Goal: Information Seeking & Learning: Learn about a topic

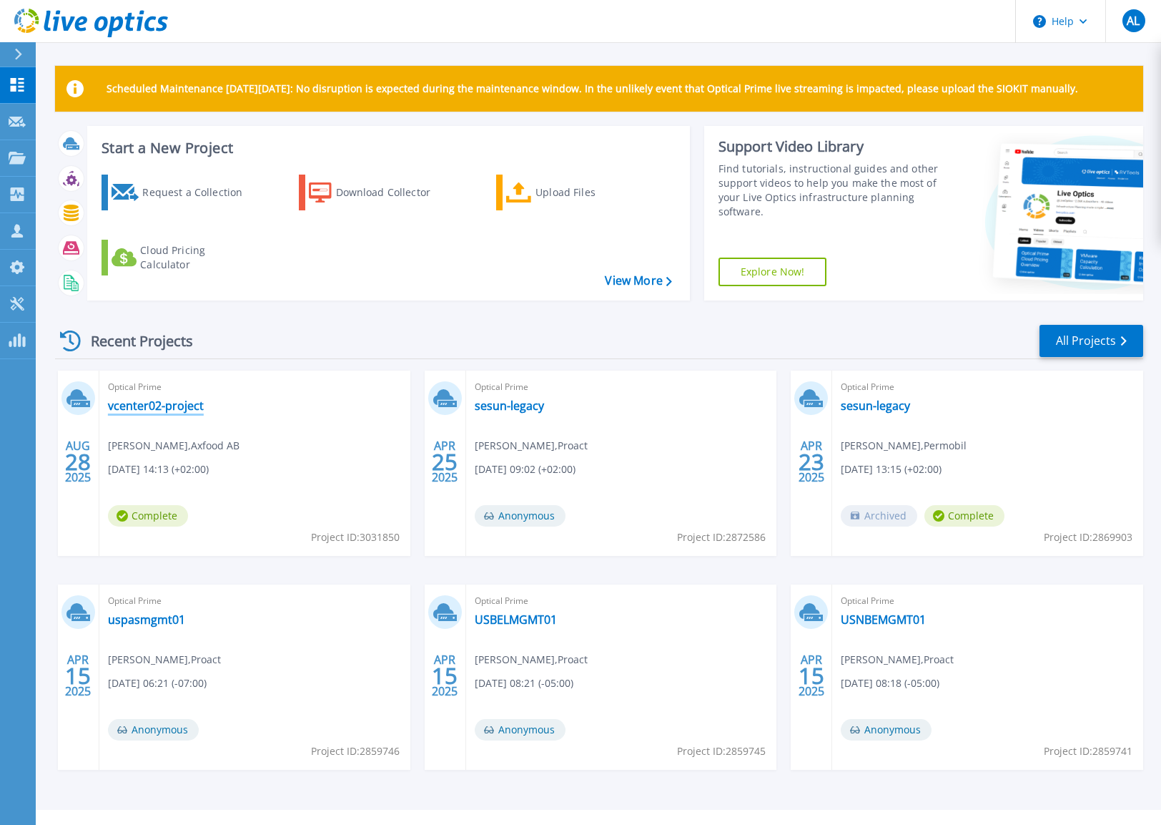
click at [193, 405] on link "vcenter02-project" at bounding box center [156, 405] width 96 height 14
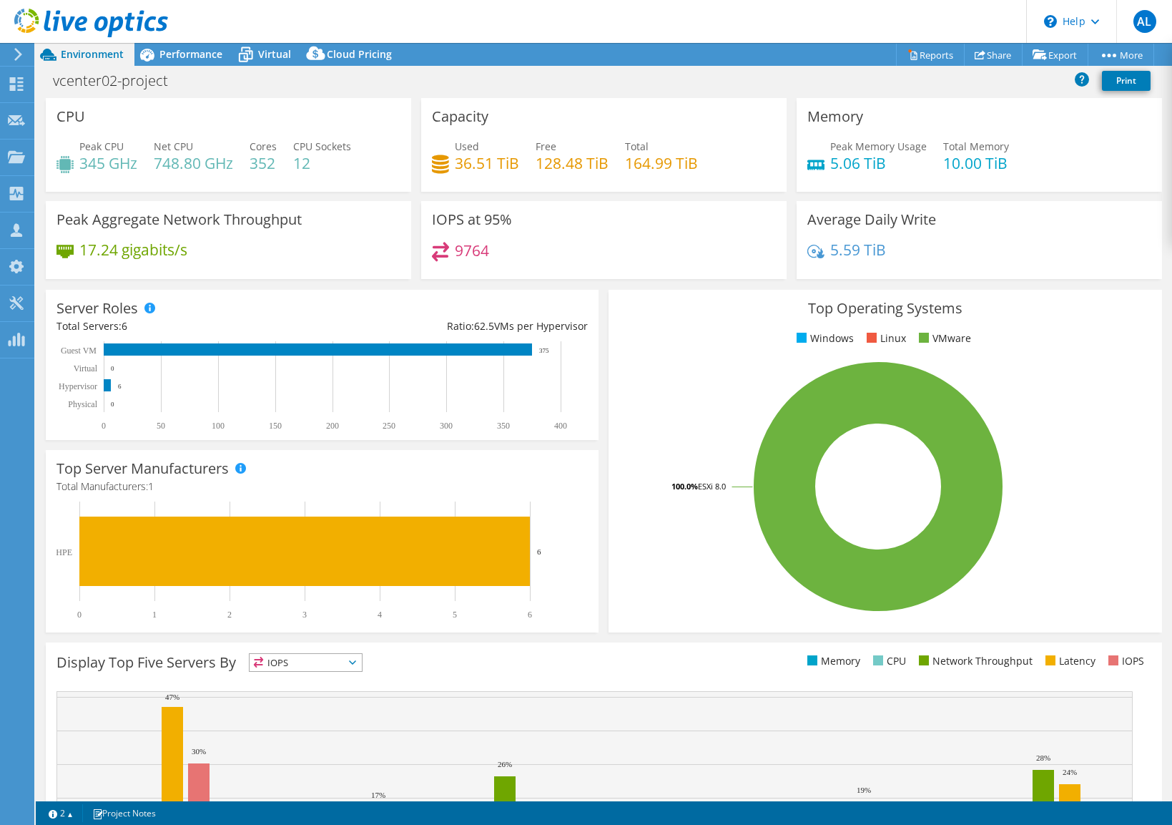
select select "USD"
click at [269, 56] on span "Virtual" at bounding box center [274, 54] width 33 height 14
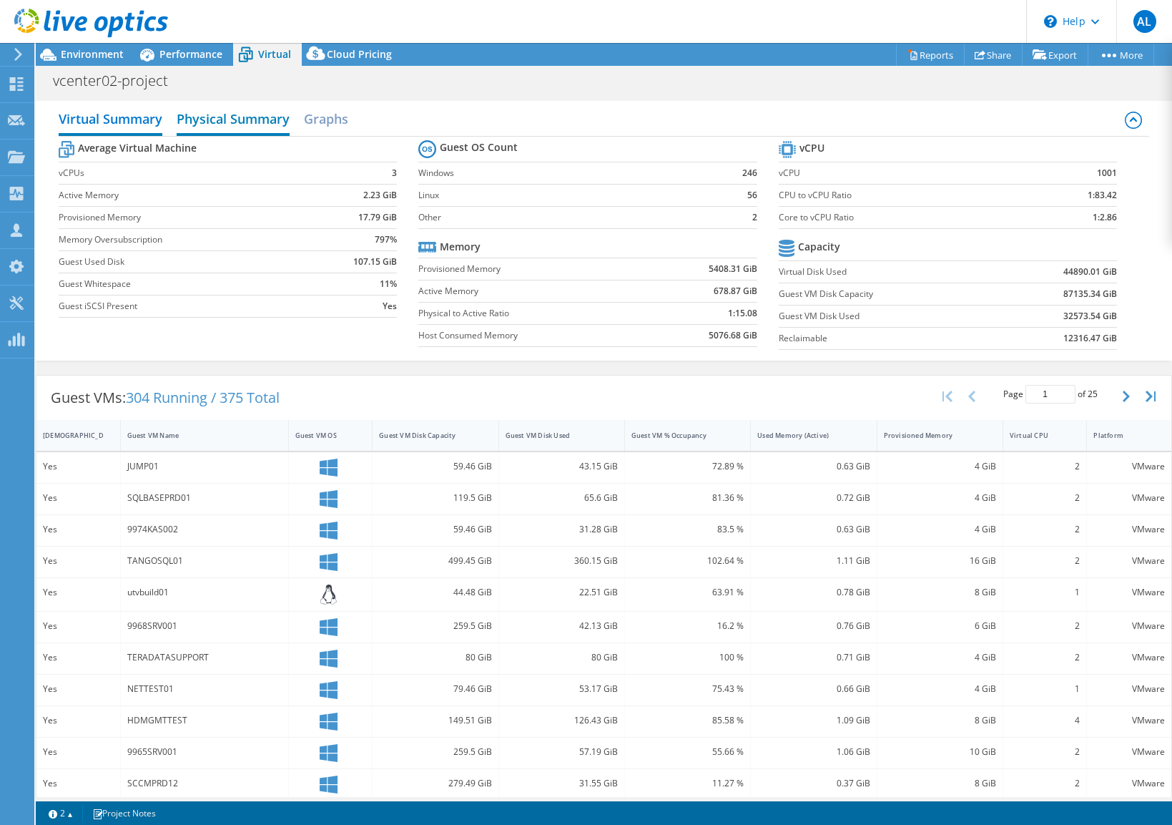
click at [247, 119] on h2 "Physical Summary" at bounding box center [233, 119] width 113 height 31
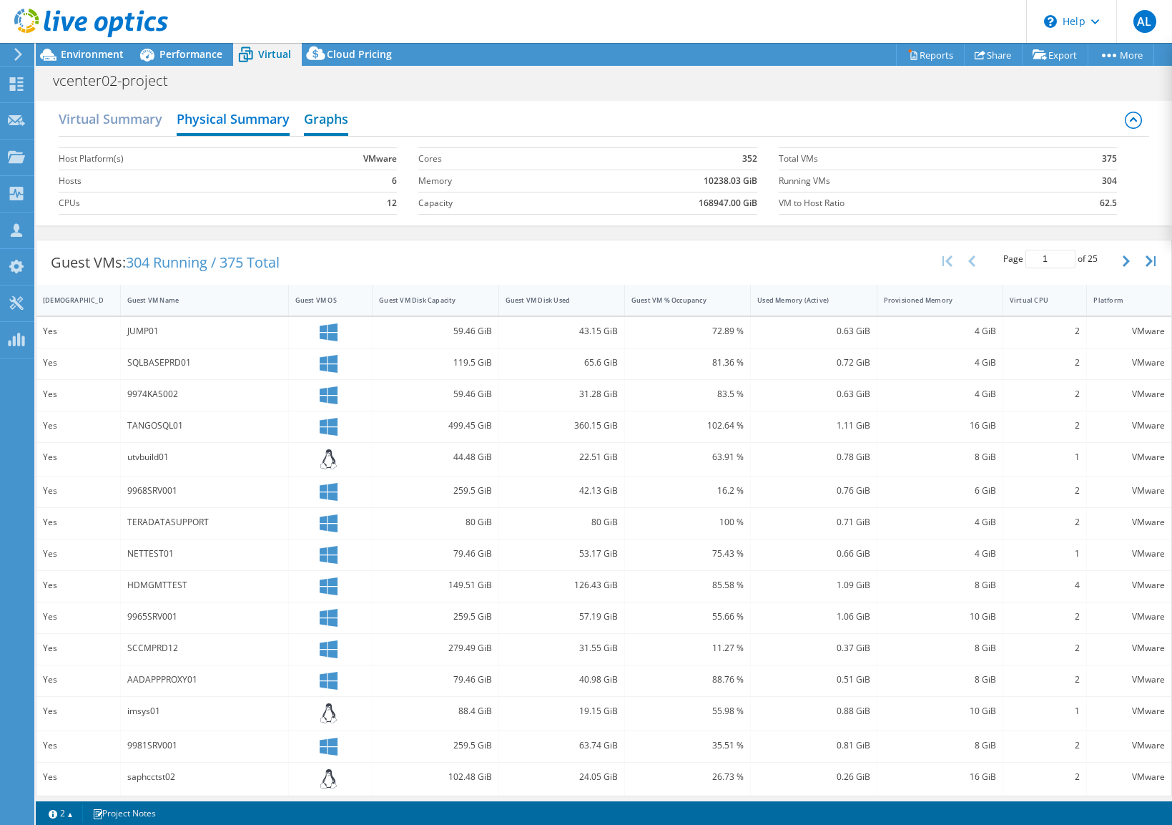
click at [341, 119] on h2 "Graphs" at bounding box center [326, 119] width 44 height 31
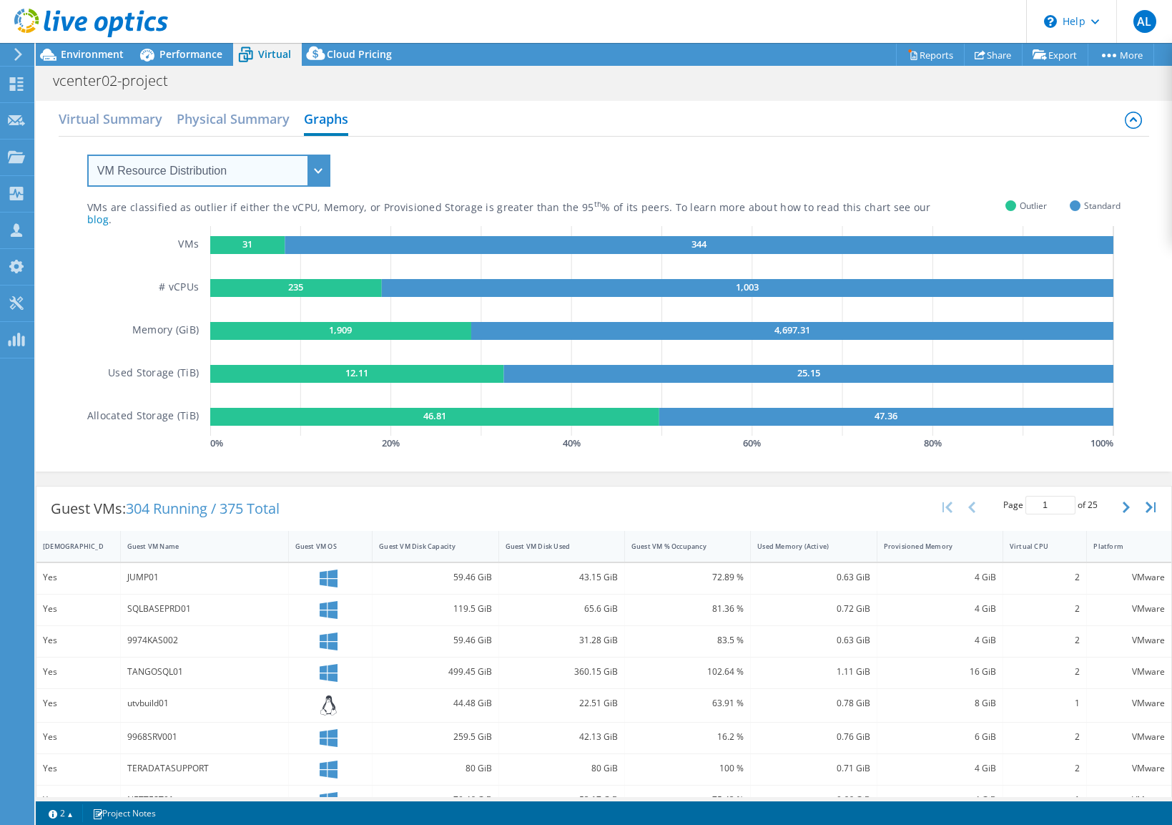
click at [323, 165] on select "VM Resource Distribution Provisioning Contrast Over Provisioning" at bounding box center [208, 170] width 243 height 32
select select "Provisioning Contrast"
click at [87, 154] on select "VM Resource Distribution Provisioning Contrast Over Provisioning" at bounding box center [208, 170] width 243 height 32
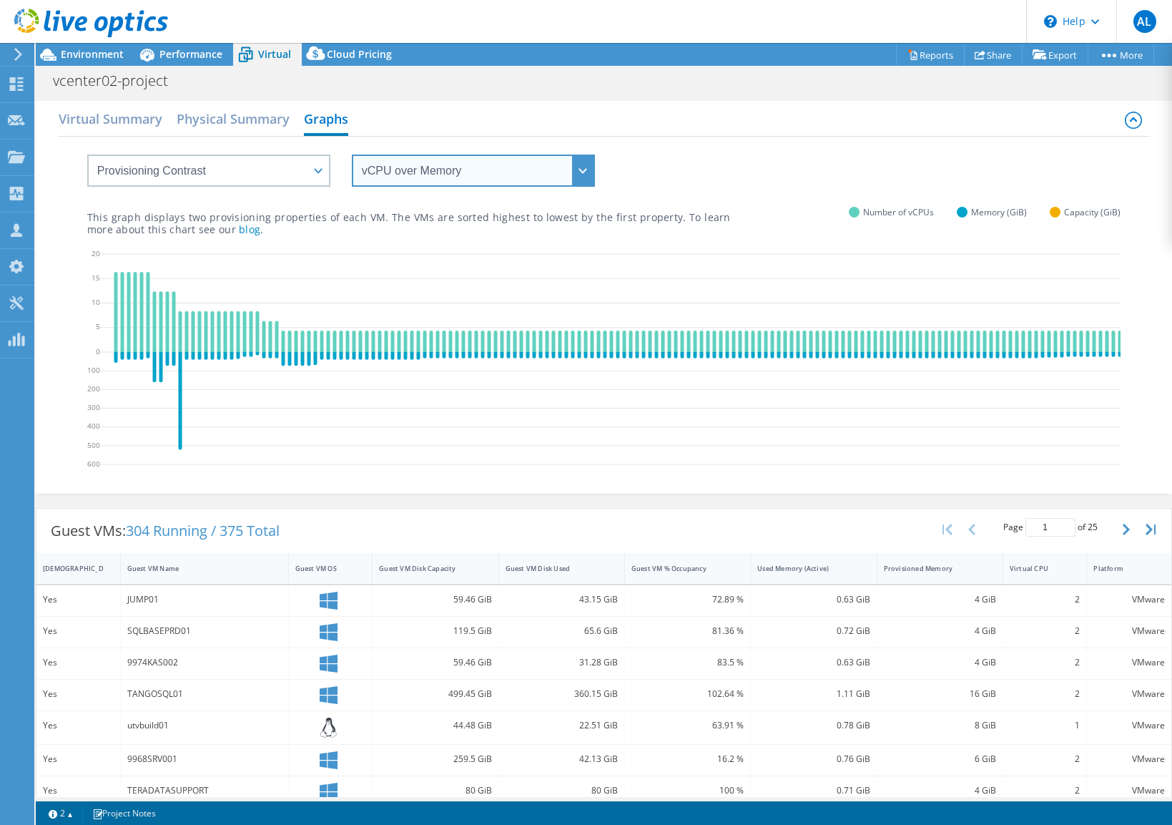
click at [581, 178] on select "vCPU over Memory vCPU over Capacity Memory over vCPU Memory over Capacity Capac…" at bounding box center [473, 170] width 243 height 32
select select "vCPU over Capacity"
click at [352, 154] on select "vCPU over Memory vCPU over Capacity Memory over vCPU Memory over Capacity Capac…" at bounding box center [473, 170] width 243 height 32
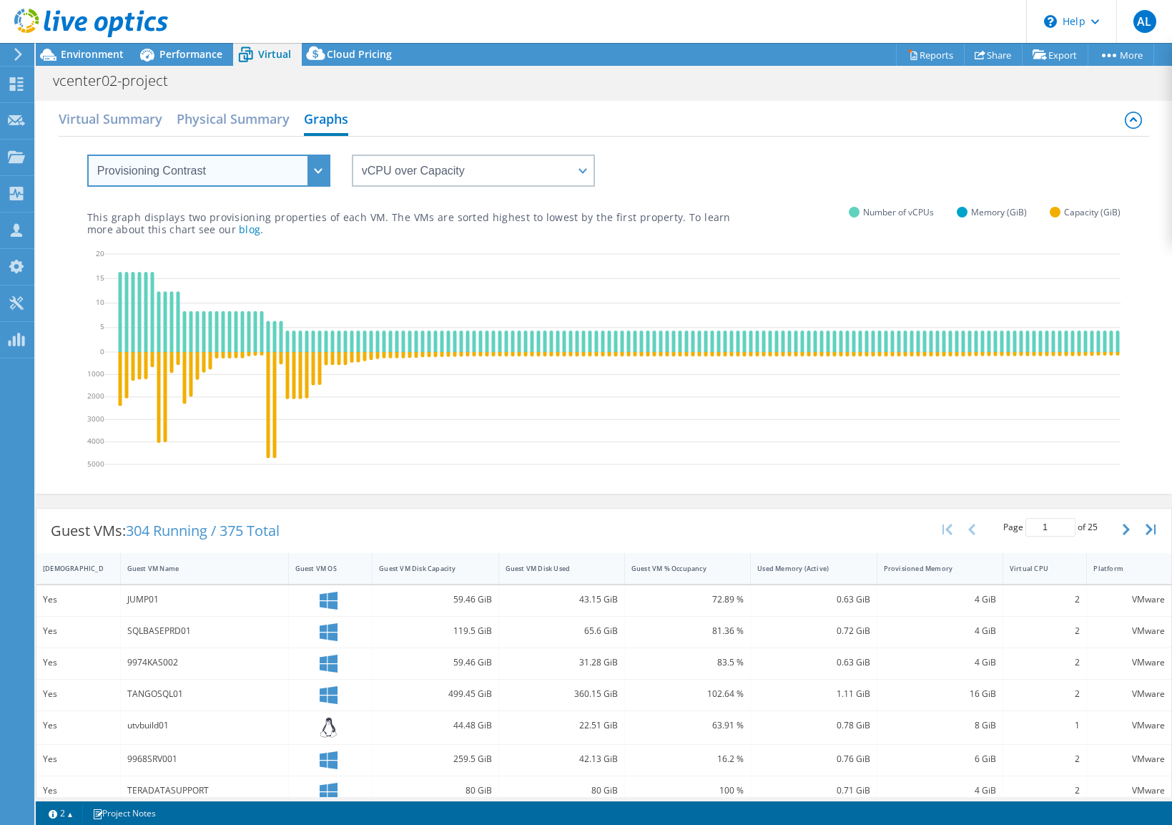
click at [327, 171] on select "VM Resource Distribution Provisioning Contrast Over Provisioning" at bounding box center [208, 170] width 243 height 32
select select "Over Provisioning"
click at [87, 154] on select "VM Resource Distribution Provisioning Contrast Over Provisioning" at bounding box center [208, 170] width 243 height 32
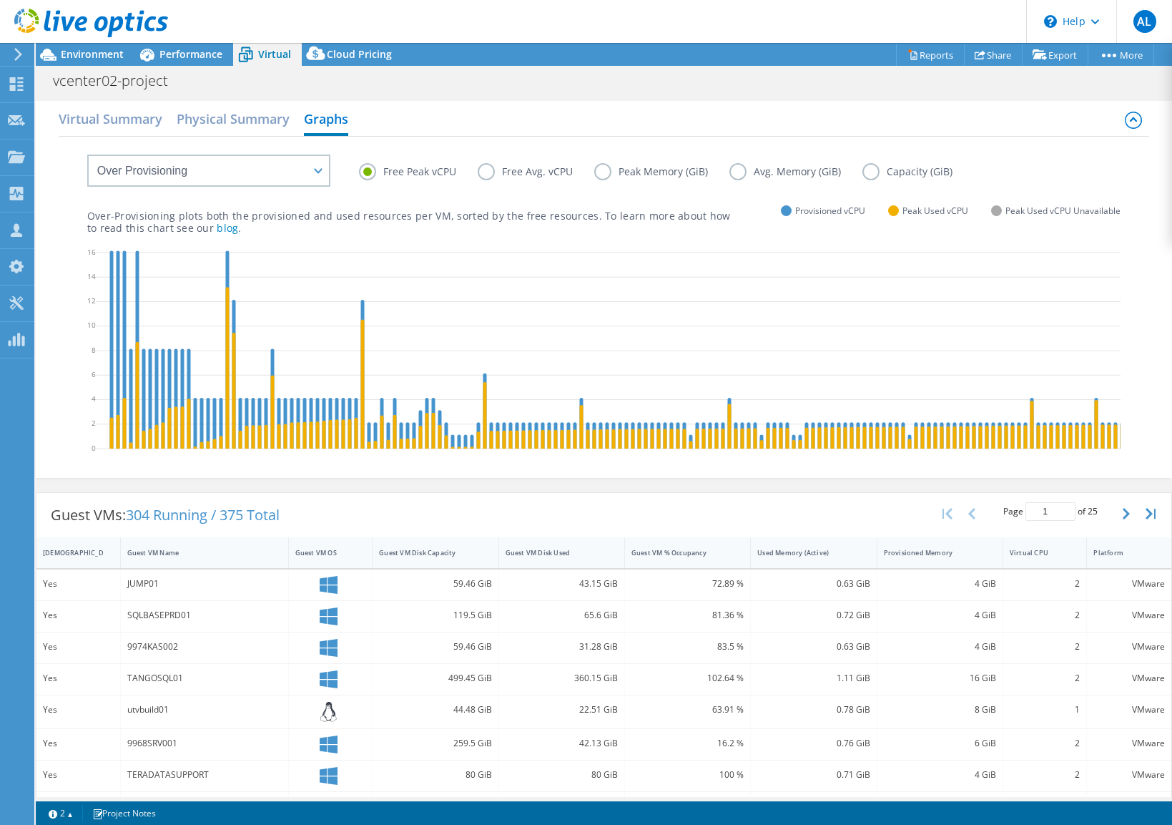
click at [556, 171] on label "Free Avg. vCPU" at bounding box center [536, 171] width 117 height 17
click at [0, 0] on input "Free Avg. vCPU" at bounding box center [0, 0] width 0 height 0
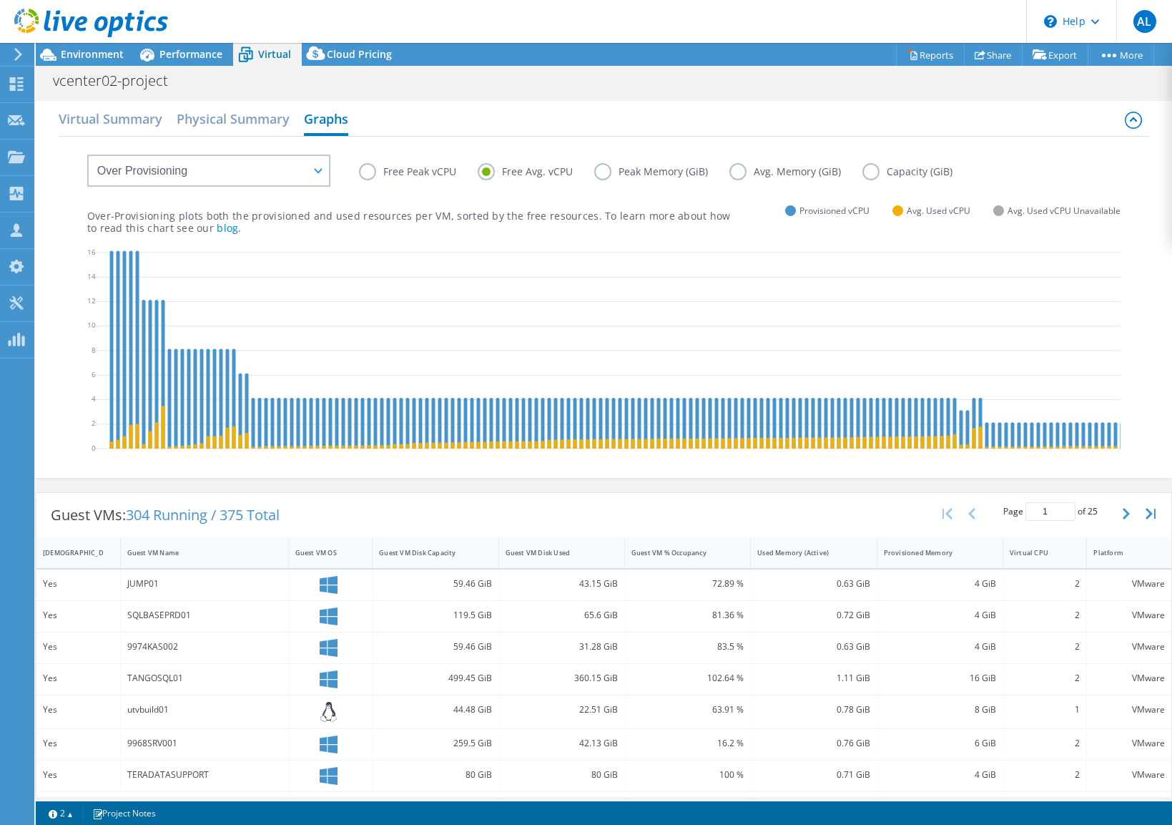
click at [779, 172] on label "Avg. Memory (GiB)" at bounding box center [795, 171] width 133 height 17
click at [0, 0] on input "Avg. Memory (GiB)" at bounding box center [0, 0] width 0 height 0
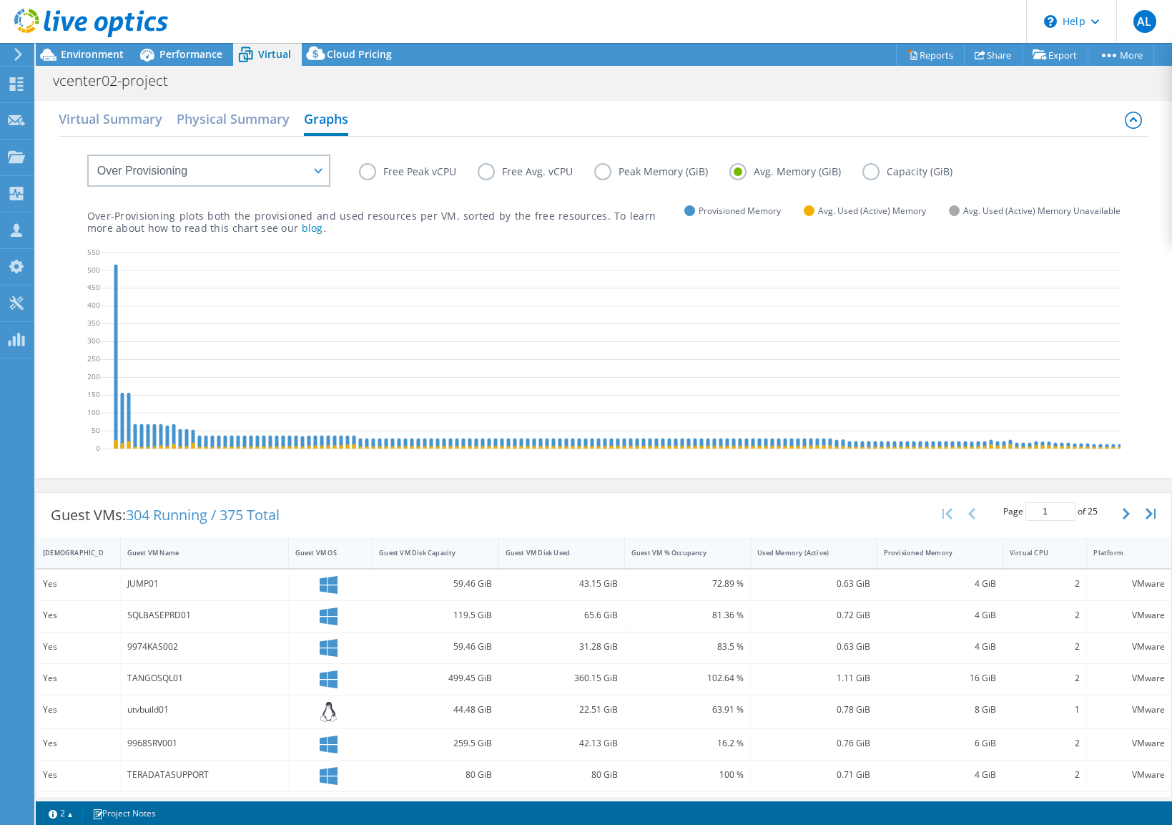
click at [925, 175] on label "Capacity (GiB)" at bounding box center [918, 171] width 112 height 17
click at [0, 0] on input "Capacity (GiB)" at bounding box center [0, 0] width 0 height 0
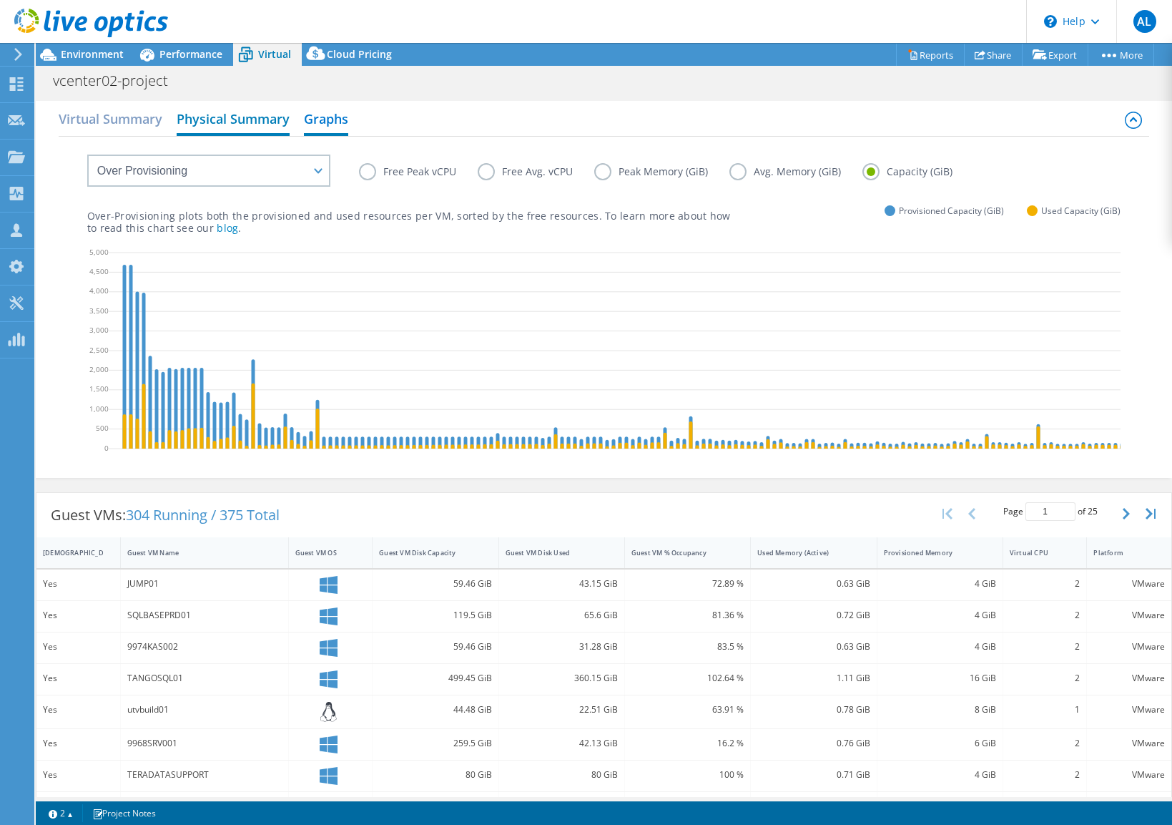
click at [261, 124] on h2 "Physical Summary" at bounding box center [233, 119] width 113 height 31
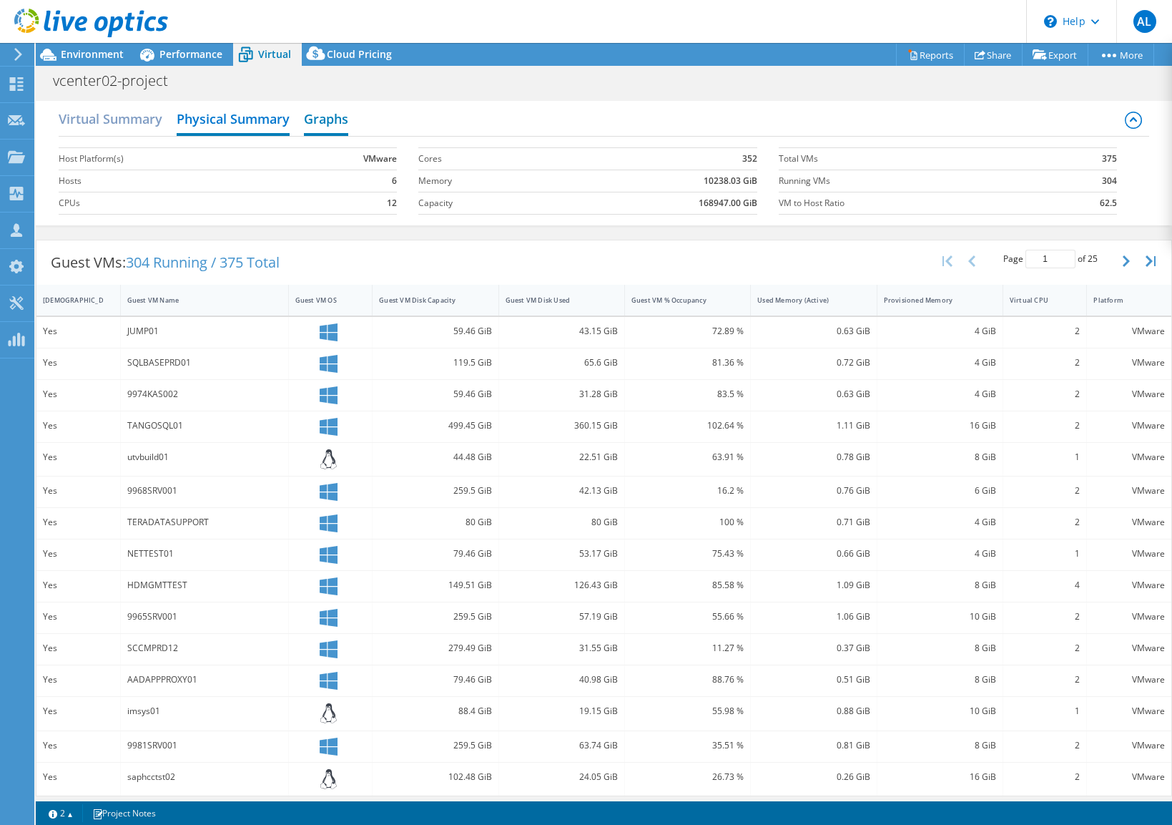
click at [313, 119] on h2 "Graphs" at bounding box center [326, 119] width 44 height 31
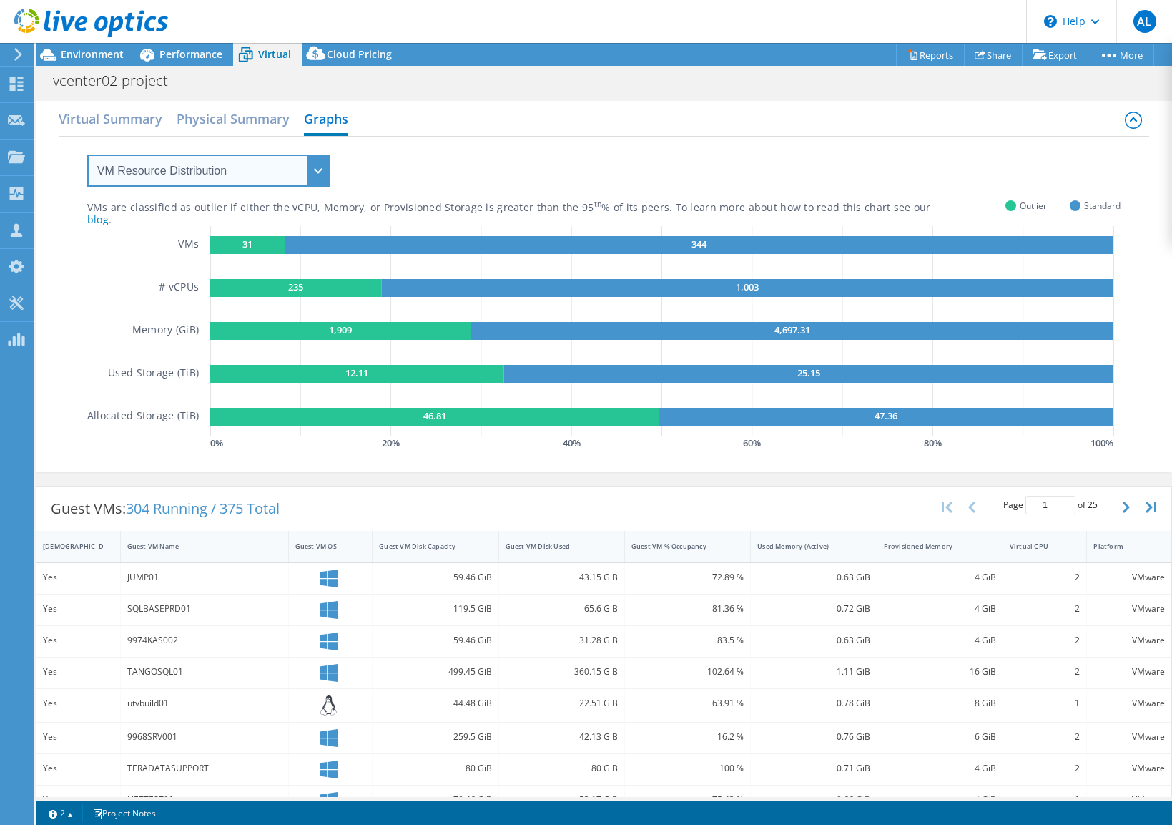
click at [283, 168] on select "VM Resource Distribution Provisioning Contrast Over Provisioning" at bounding box center [208, 170] width 243 height 32
select select "Over Provisioning"
click at [87, 154] on select "VM Resource Distribution Provisioning Contrast Over Provisioning" at bounding box center [208, 170] width 243 height 32
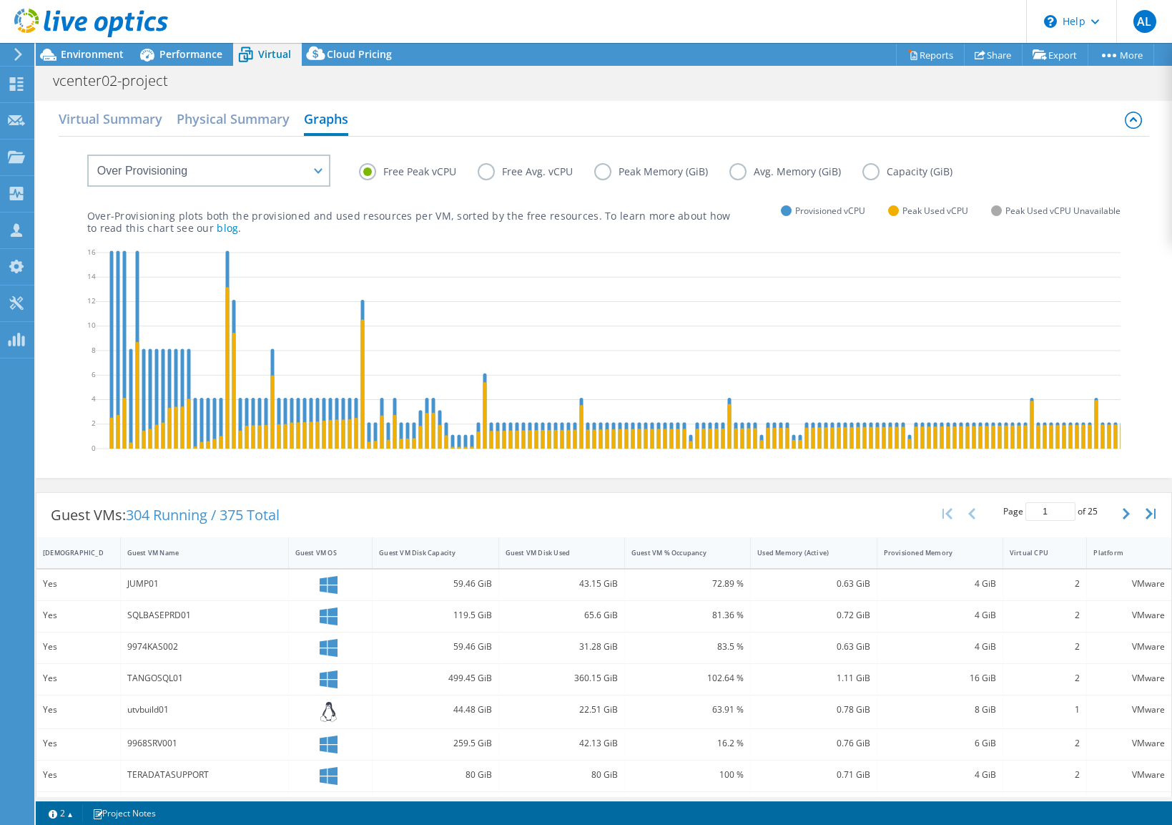
drag, startPoint x: 795, startPoint y: 174, endPoint x: 829, endPoint y: 177, distance: 34.4
click at [795, 174] on label "Avg. Memory (GiB)" at bounding box center [795, 171] width 133 height 17
click at [0, 0] on input "Avg. Memory (GiB)" at bounding box center [0, 0] width 0 height 0
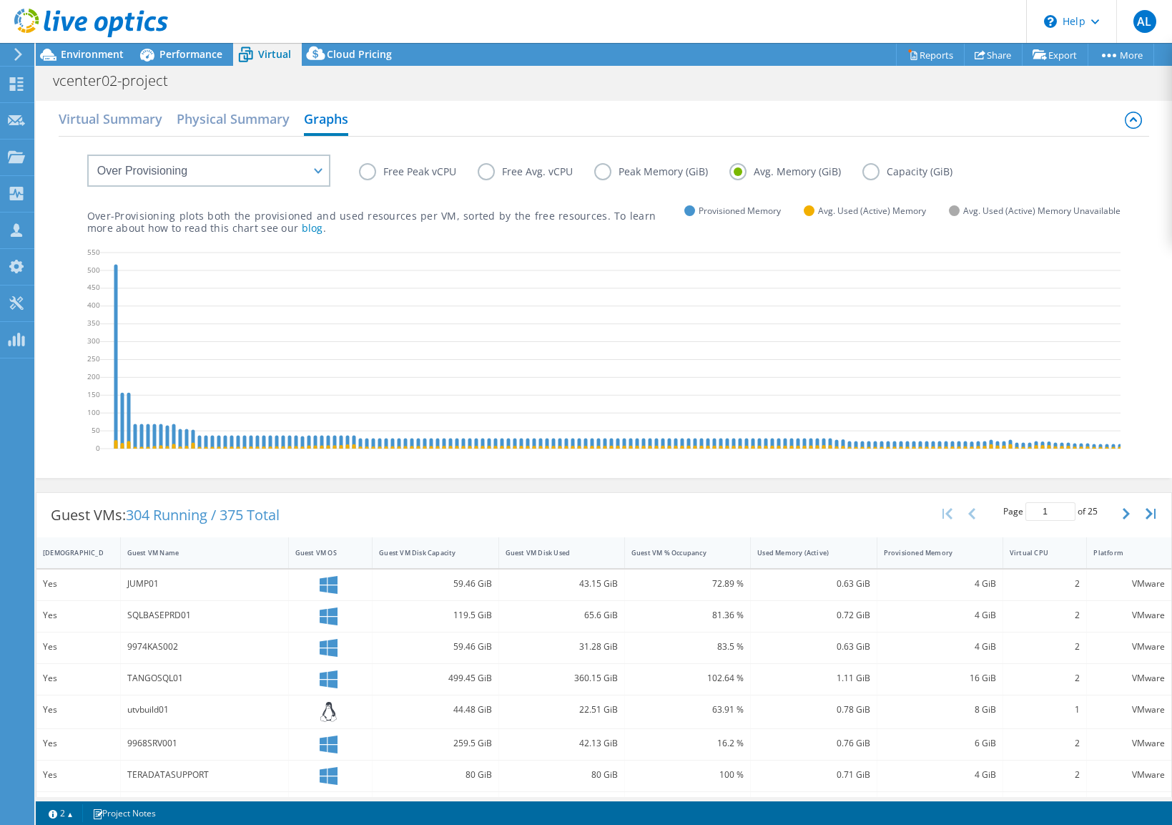
click at [928, 179] on label "Capacity (GiB)" at bounding box center [918, 171] width 112 height 17
click at [0, 0] on input "Capacity (GiB)" at bounding box center [0, 0] width 0 height 0
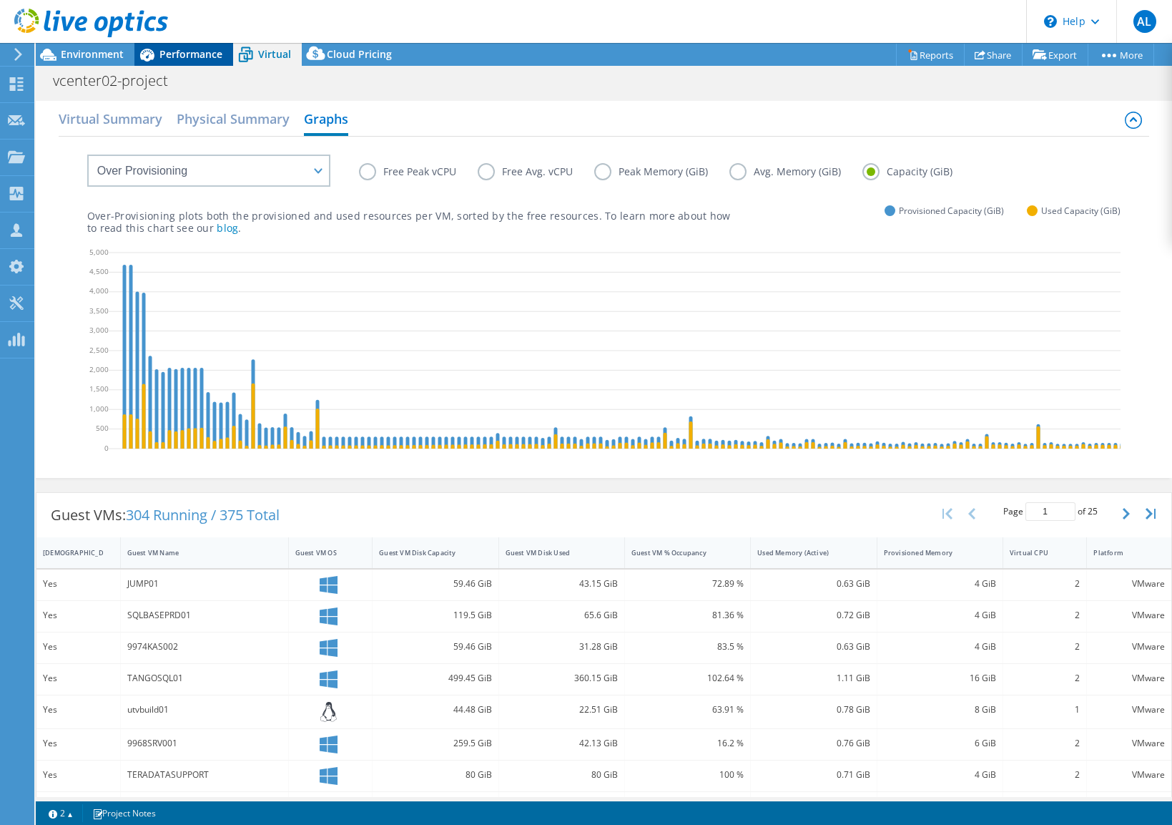
click at [179, 56] on span "Performance" at bounding box center [190, 54] width 63 height 14
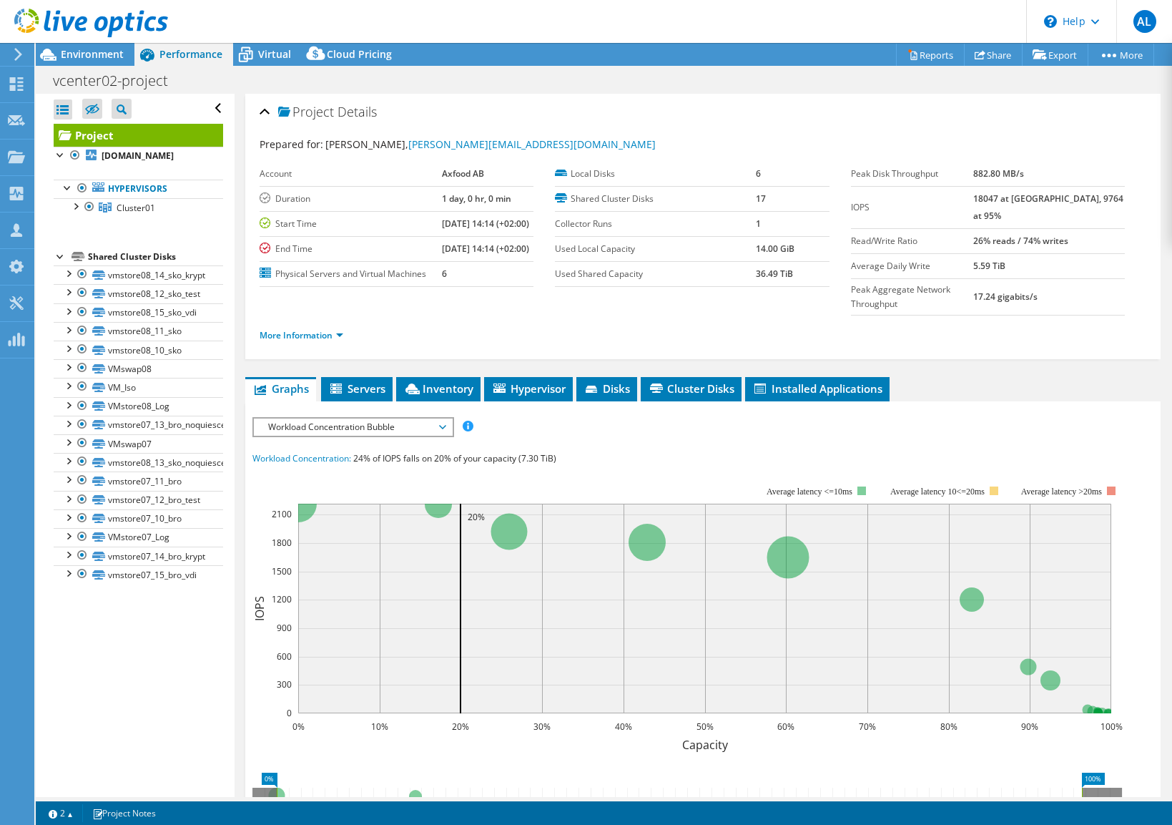
click at [1014, 327] on section "Prepared for: Daniel Blomqvist, daniel.blomqvist@axfood.se Account Axfood AB Du…" at bounding box center [703, 246] width 887 height 219
click at [265, 54] on span "Virtual" at bounding box center [274, 54] width 33 height 14
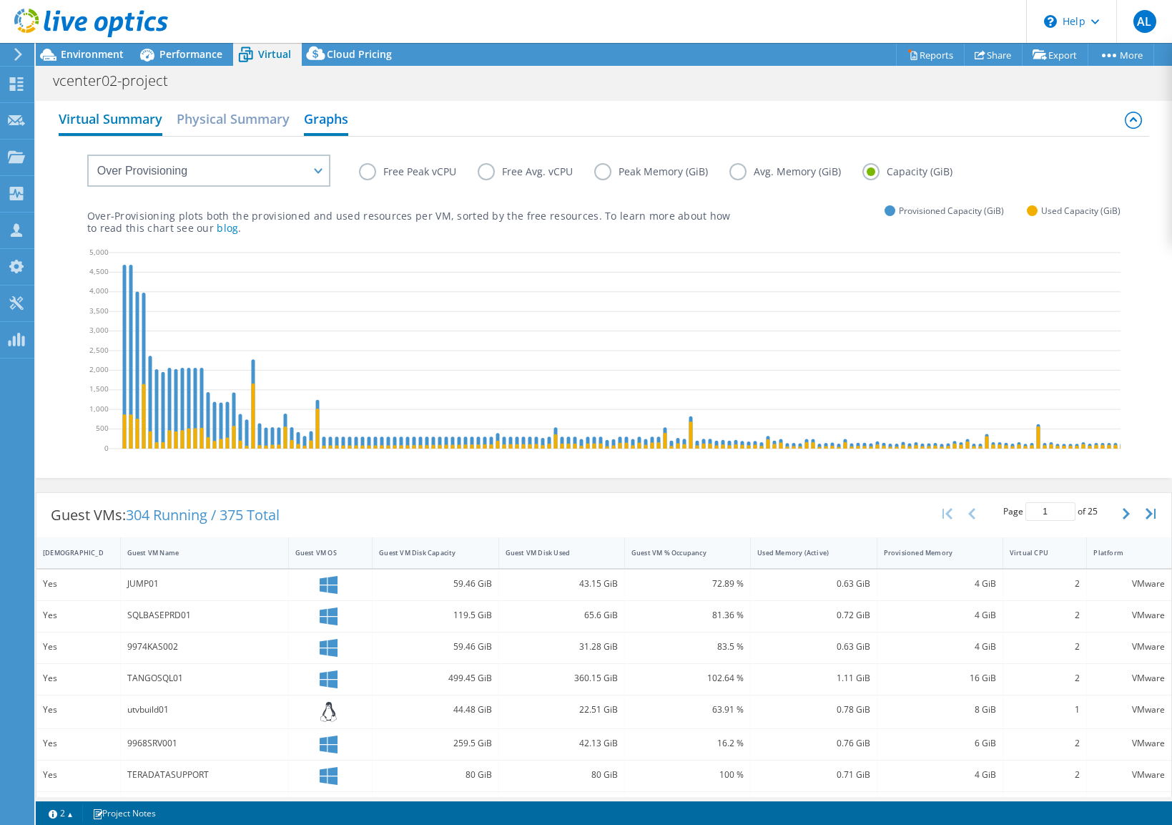
click at [76, 114] on h2 "Virtual Summary" at bounding box center [111, 119] width 104 height 31
